Goal: Browse casually

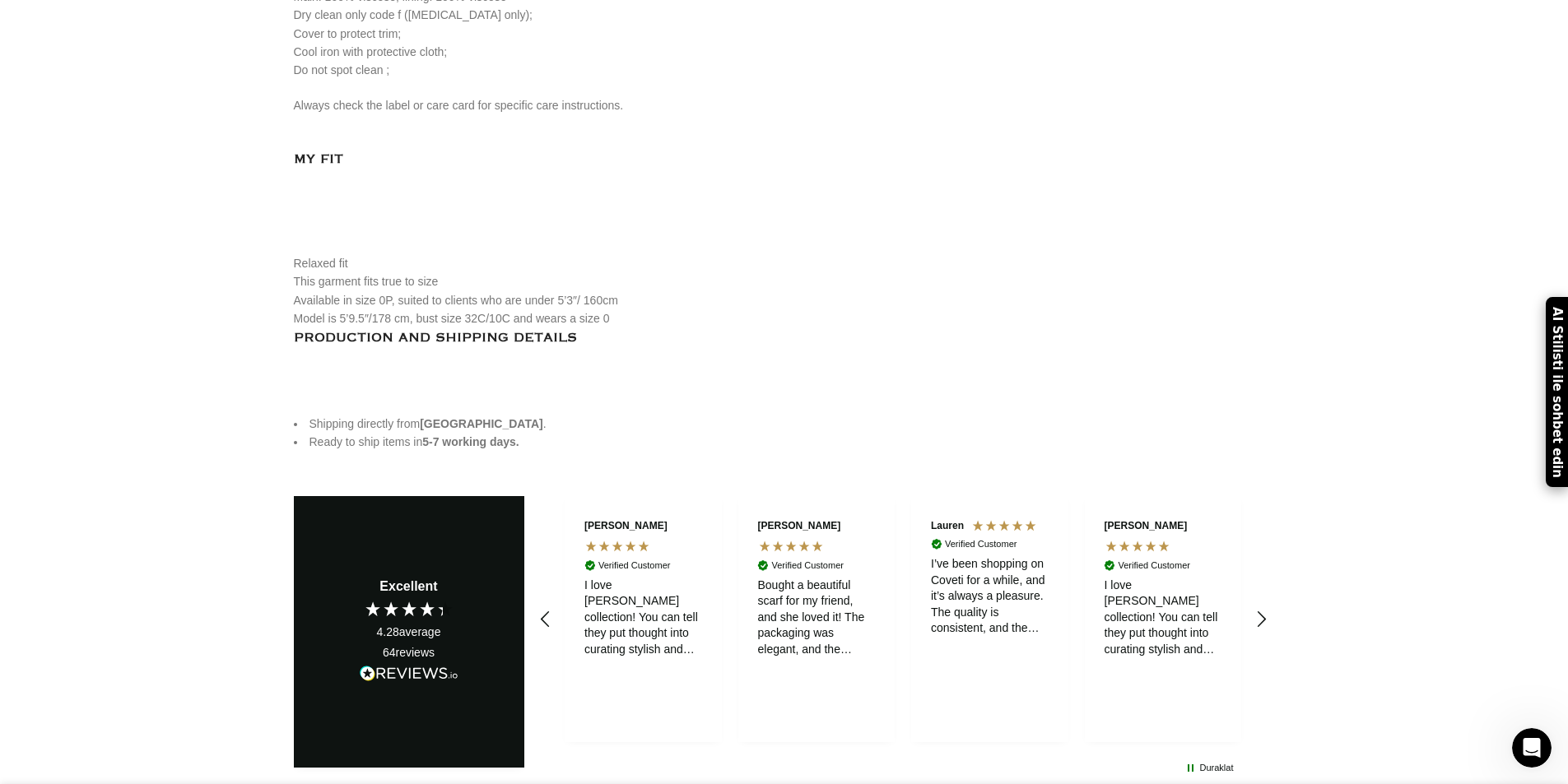
scroll to position [2304, 0]
